Goal: Task Accomplishment & Management: Manage account settings

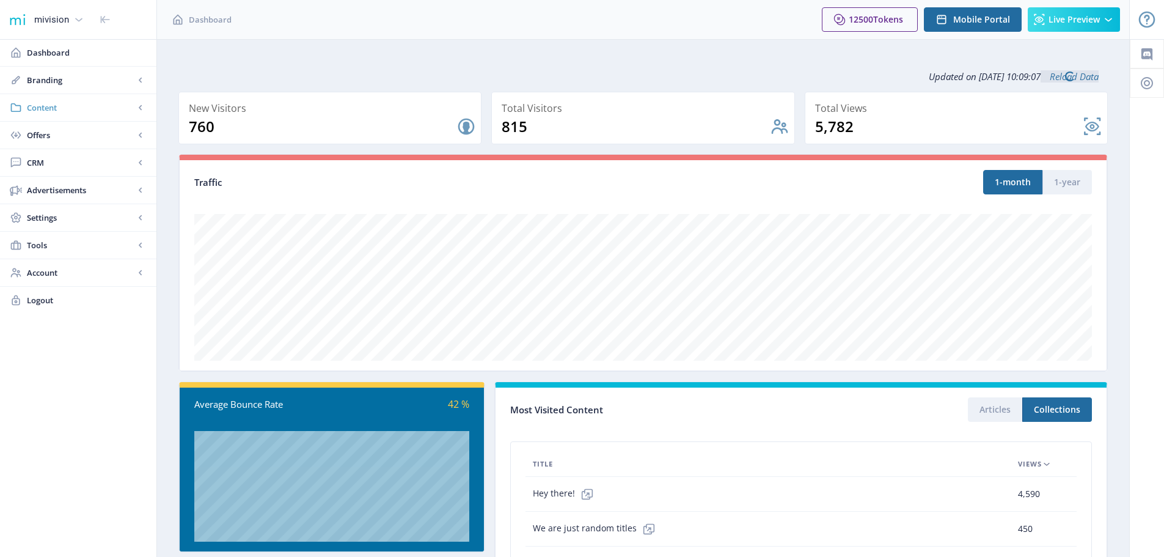
click at [40, 105] on span "Content" at bounding box center [81, 107] width 108 height 12
click at [55, 162] on span "Collections" at bounding box center [91, 162] width 105 height 12
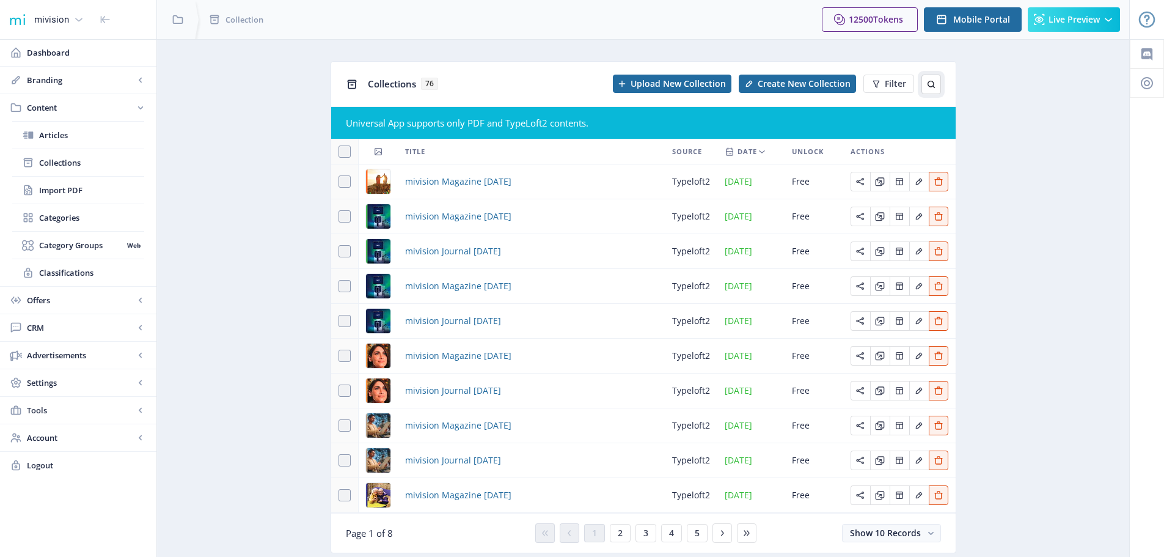
click at [929, 84] on icon at bounding box center [931, 84] width 10 height 10
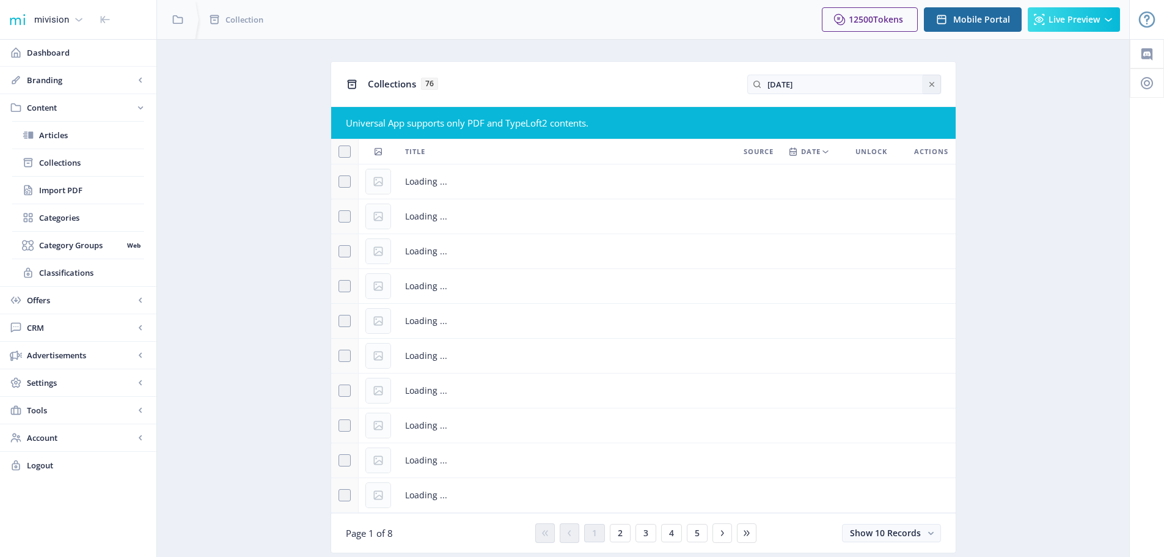
type input "[DATE]"
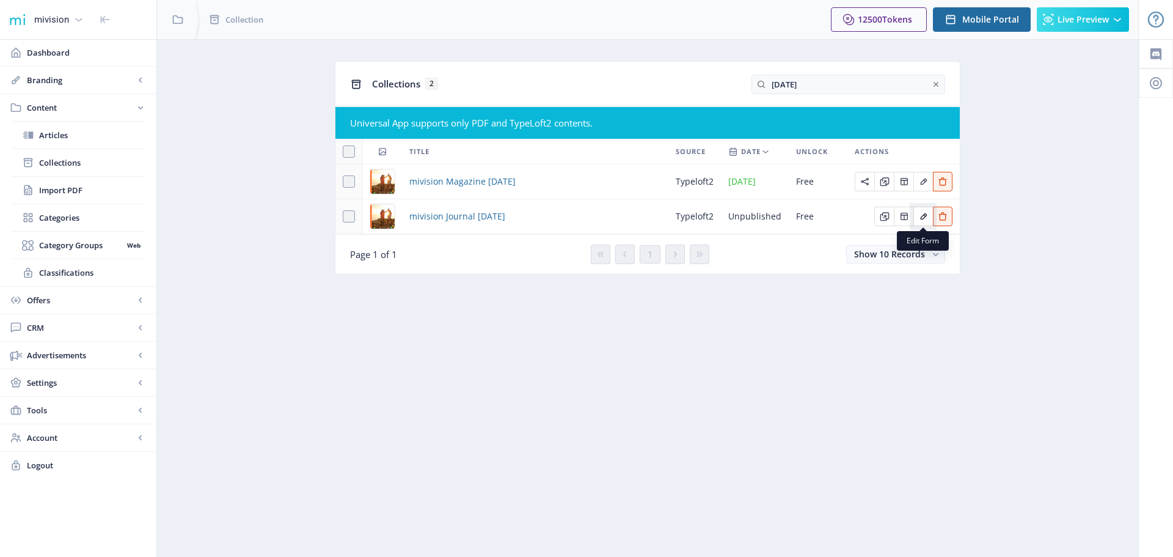
click at [920, 217] on icon "Edit page" at bounding box center [924, 216] width 10 height 10
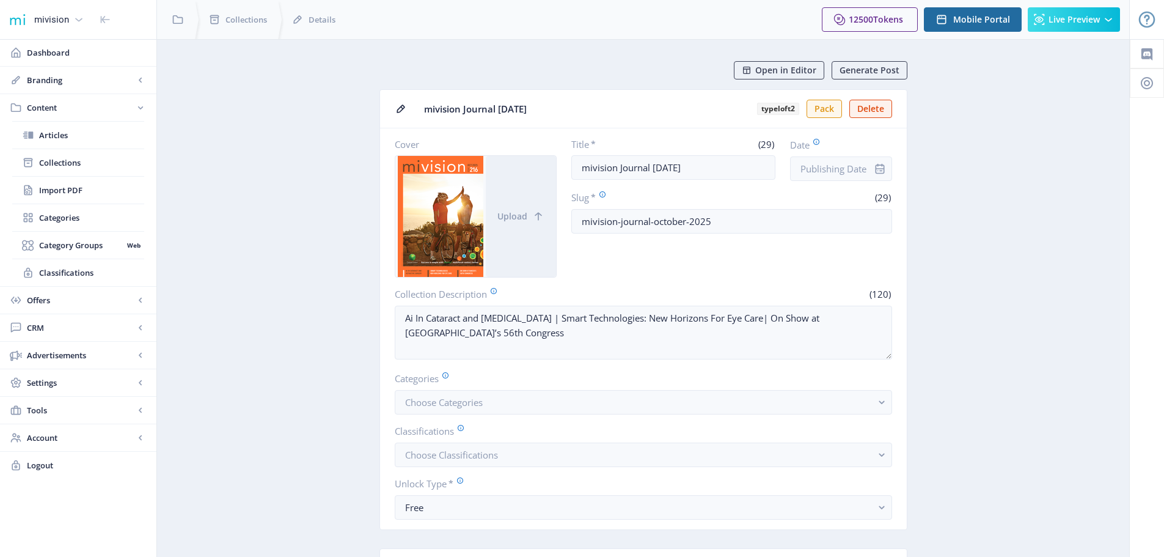
click at [879, 166] on icon "info" at bounding box center [879, 169] width 9 height 10
click at [820, 167] on input "Date" at bounding box center [841, 168] width 102 height 24
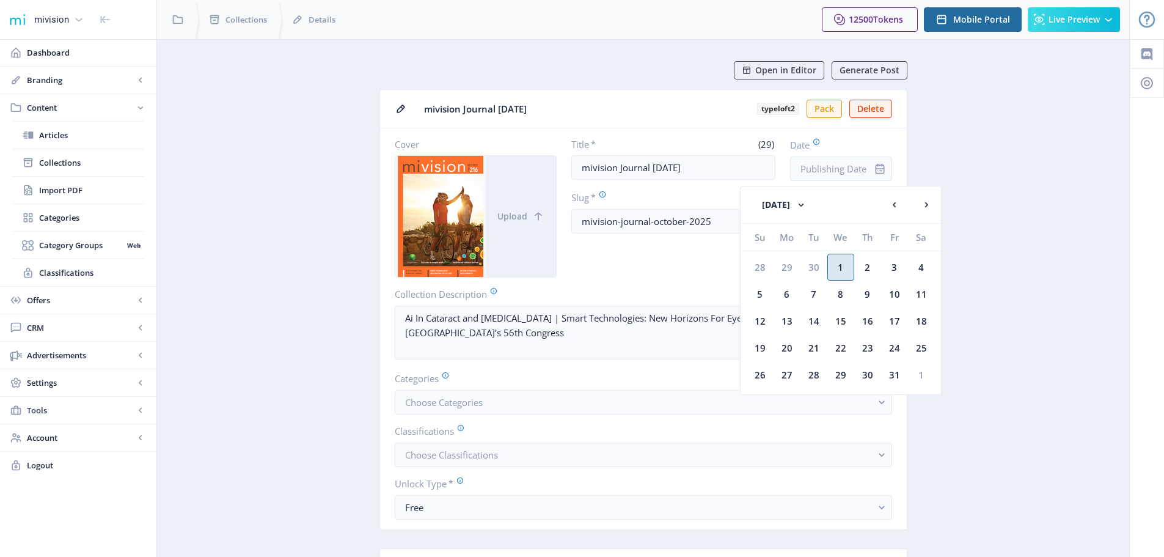
click at [841, 263] on div "1" at bounding box center [840, 267] width 27 height 27
type input "[DATE]"
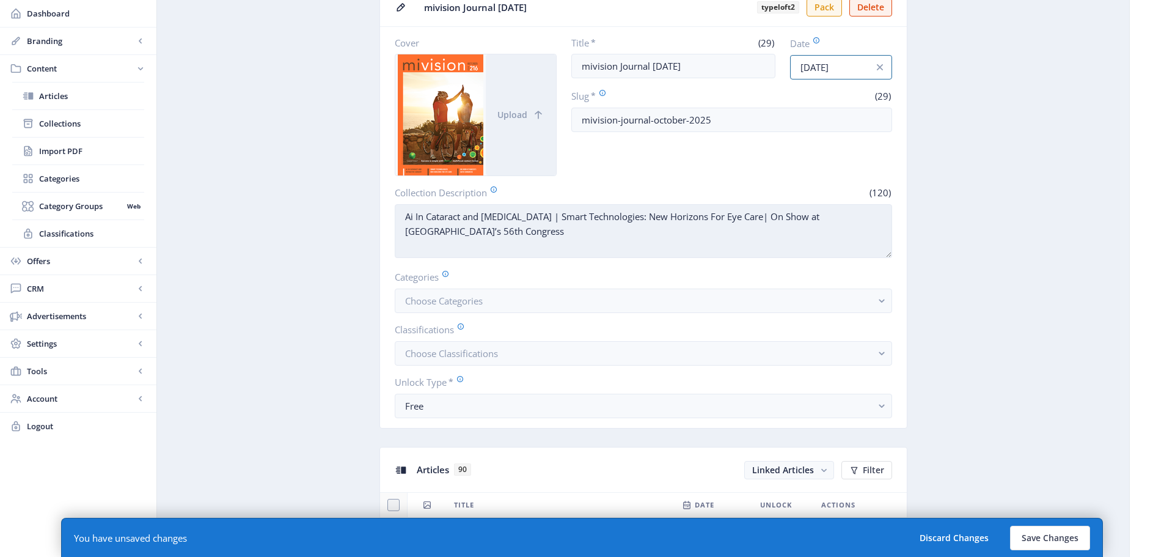
scroll to position [122, 0]
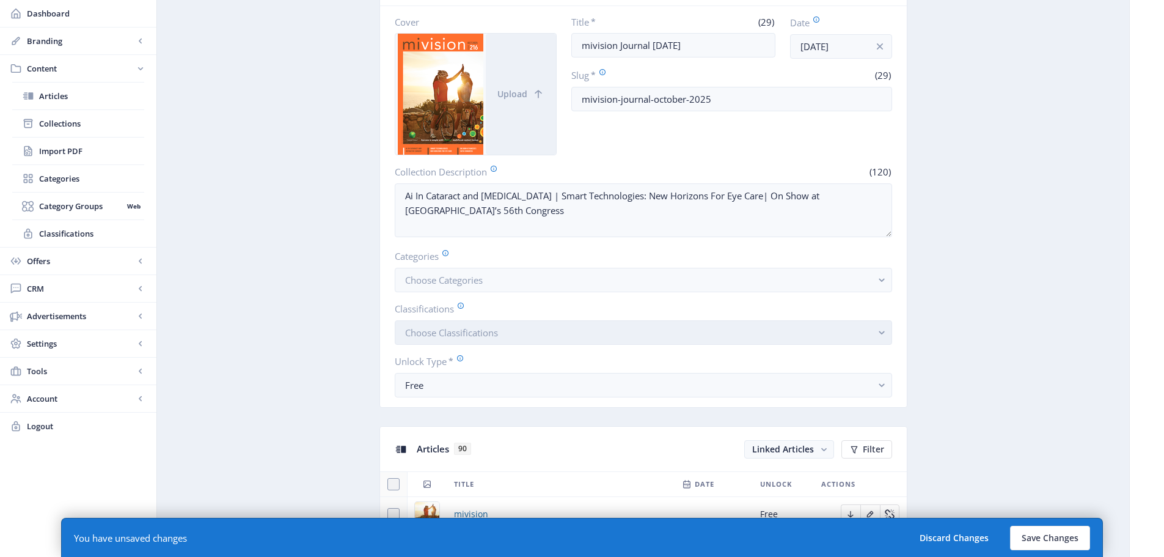
click at [447, 329] on span "Choose Classifications" at bounding box center [451, 332] width 93 height 12
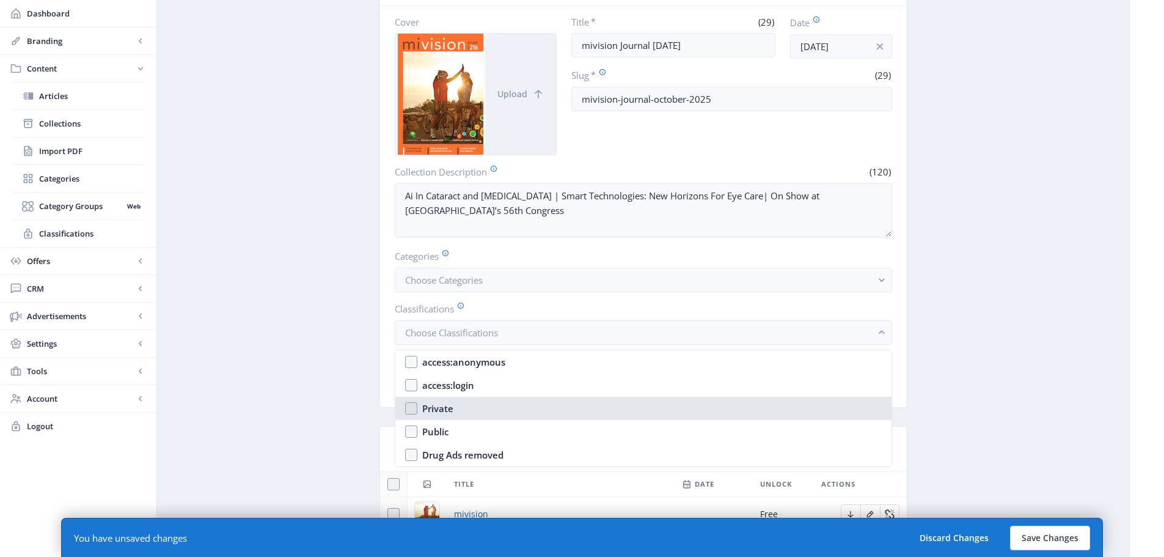
click at [434, 411] on div "Private" at bounding box center [437, 408] width 31 height 15
checkbox input "true"
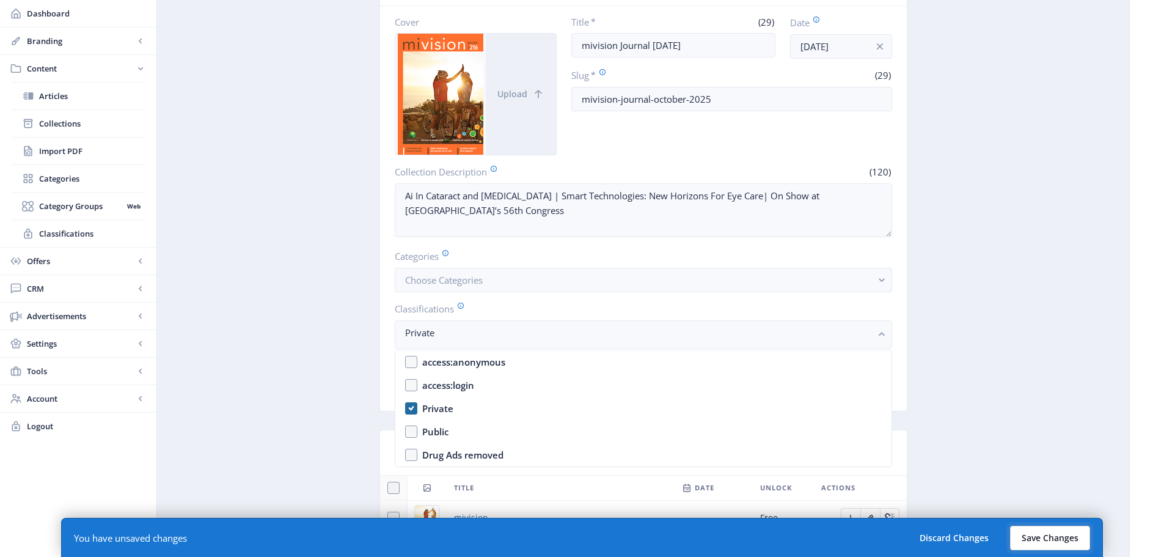
click at [1038, 543] on button "Save Changes" at bounding box center [1050, 537] width 80 height 24
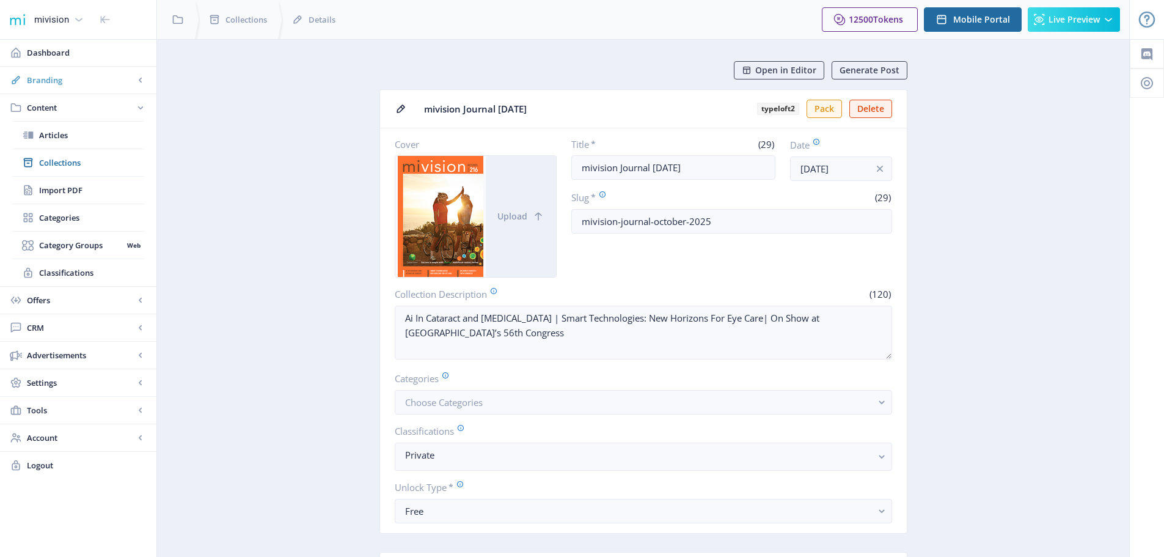
click at [49, 79] on span "Branding" at bounding box center [81, 80] width 108 height 12
click at [86, 133] on span "Appearance" at bounding box center [91, 135] width 105 height 12
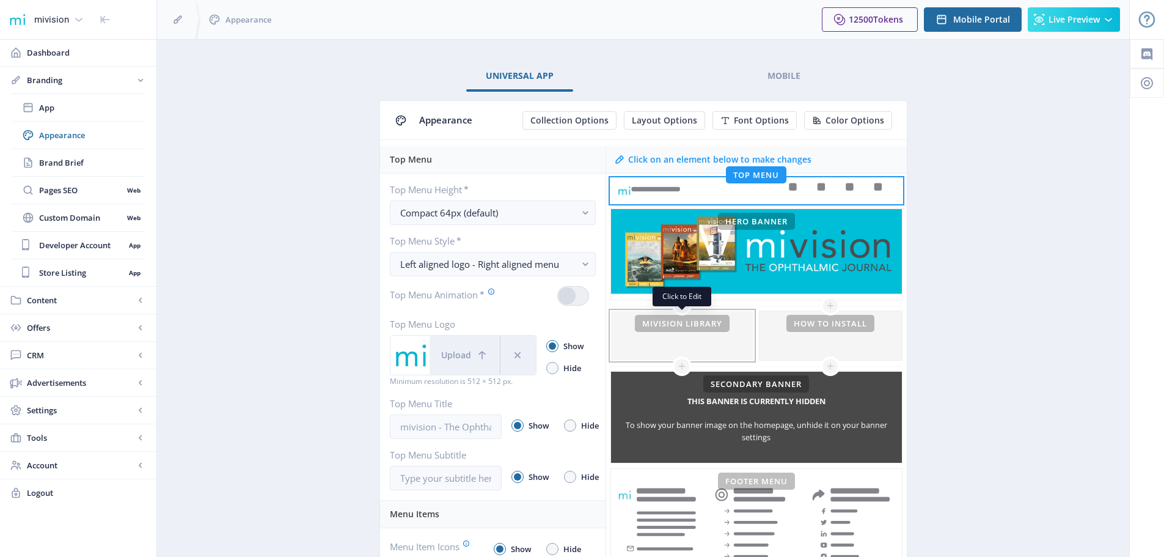
click at [681, 324] on div at bounding box center [682, 335] width 142 height 49
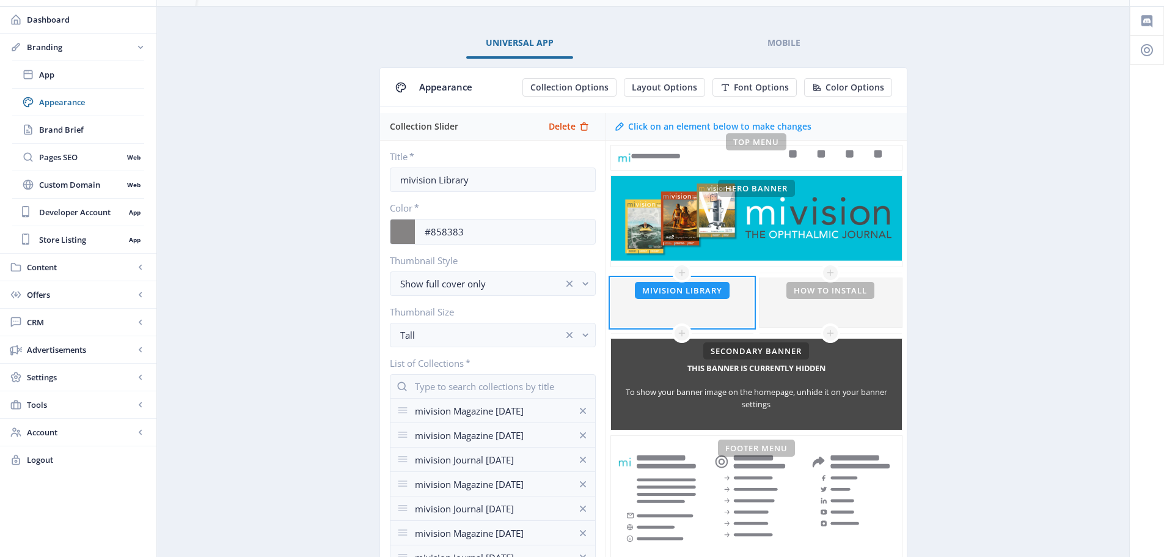
scroll to position [122, 0]
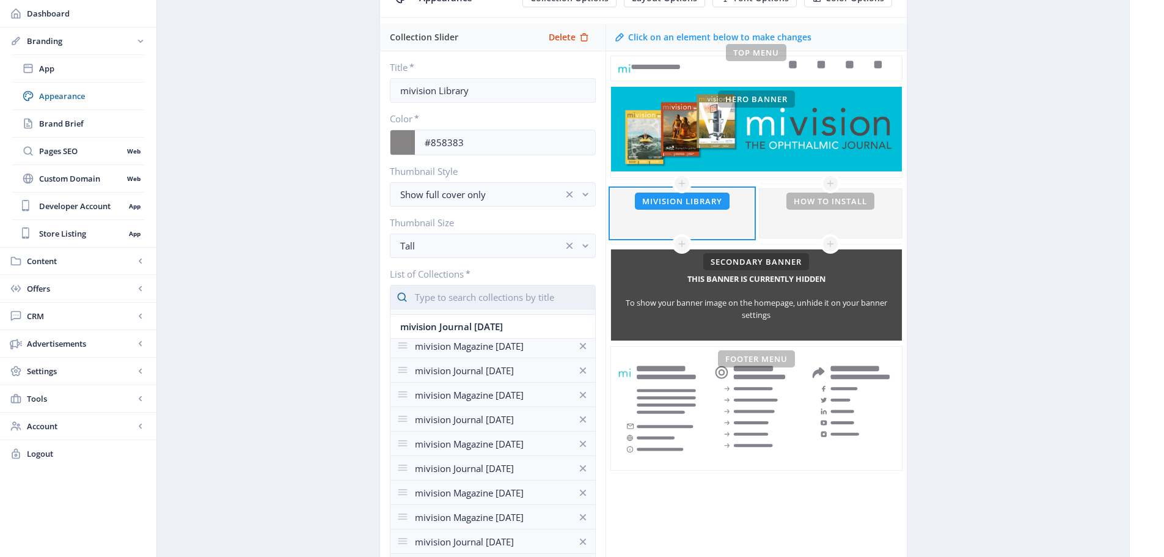
click at [433, 295] on input "text" at bounding box center [493, 297] width 206 height 24
click at [443, 324] on nb-option "mivision Journal [DATE]" at bounding box center [492, 326] width 205 height 23
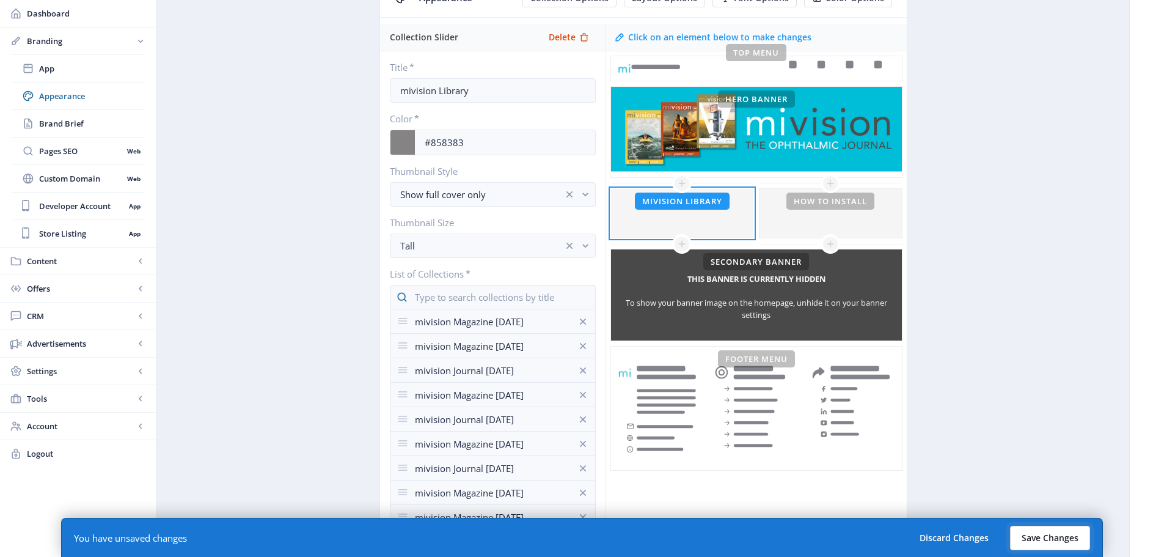
click at [1042, 541] on button "Save Changes" at bounding box center [1050, 537] width 80 height 24
